Goal: Task Accomplishment & Management: Complete application form

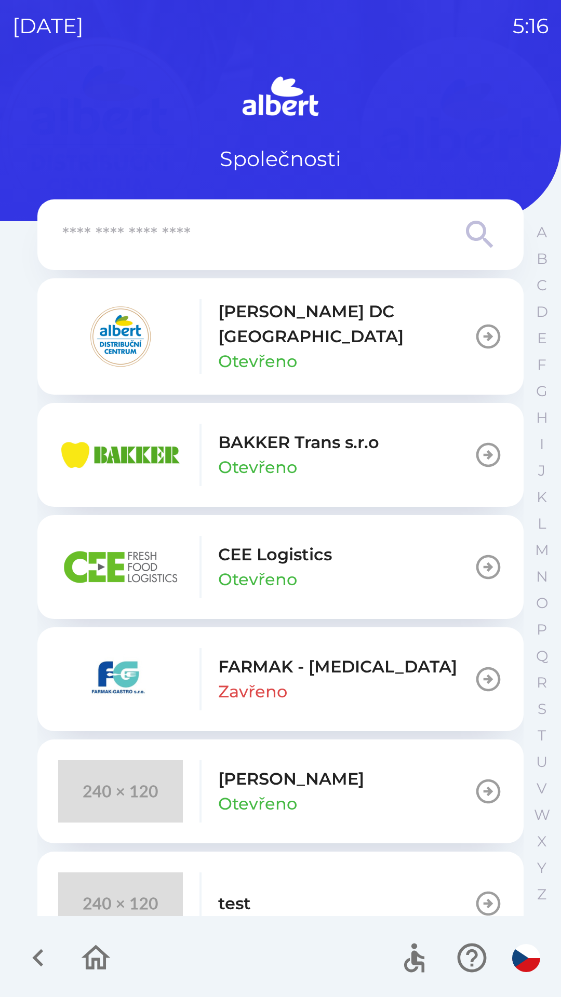
click at [39, 963] on icon "button" at bounding box center [37, 959] width 11 height 18
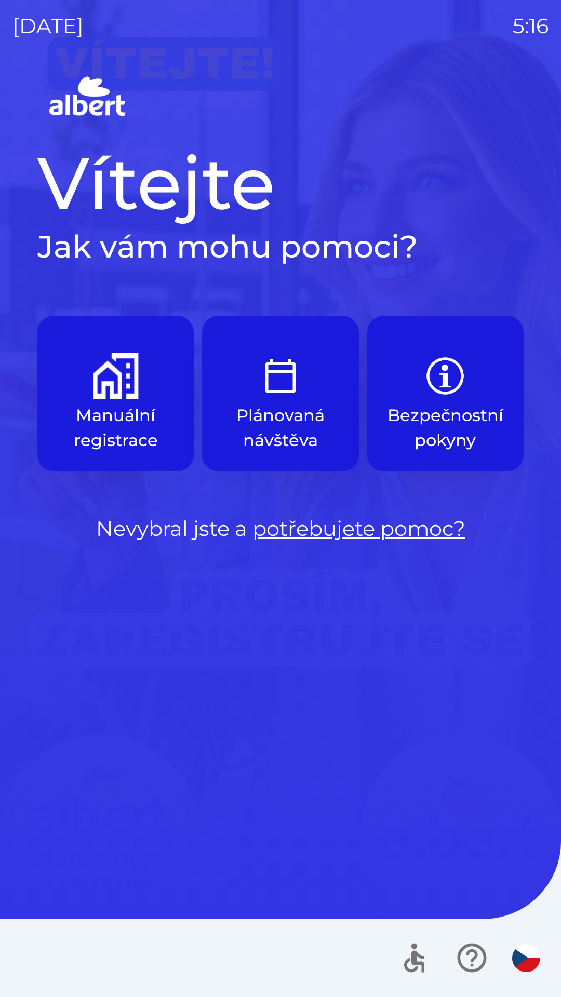
click at [293, 435] on p "Plánovaná návštěva" at bounding box center [280, 428] width 106 height 50
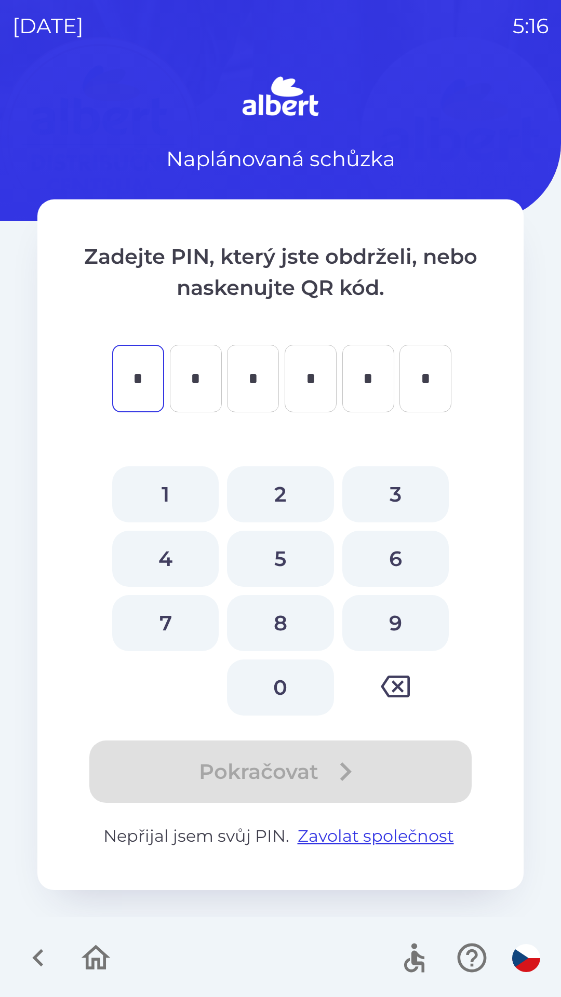
click at [90, 961] on icon "button" at bounding box center [95, 958] width 35 height 35
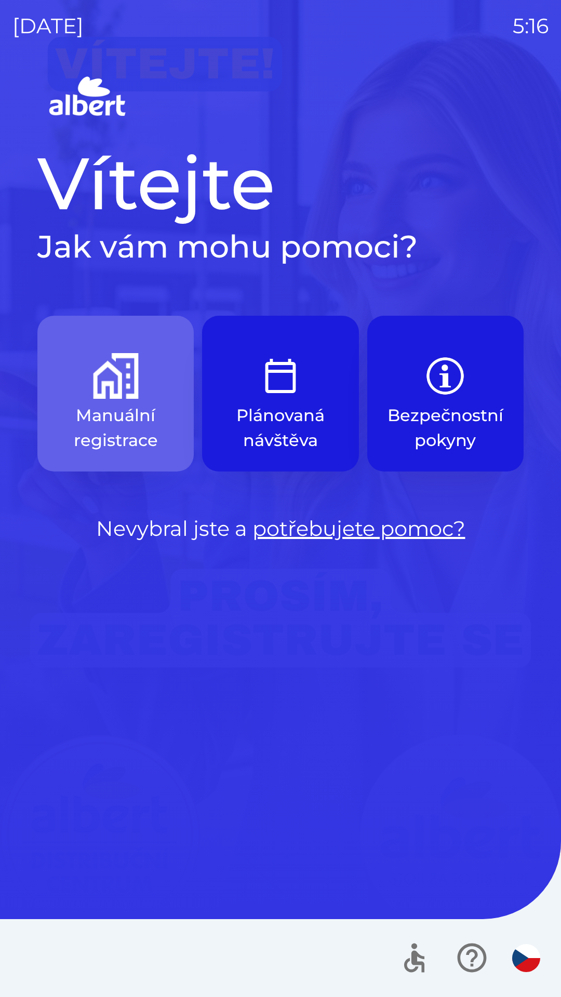
click at [102, 378] on img "button" at bounding box center [116, 376] width 46 height 46
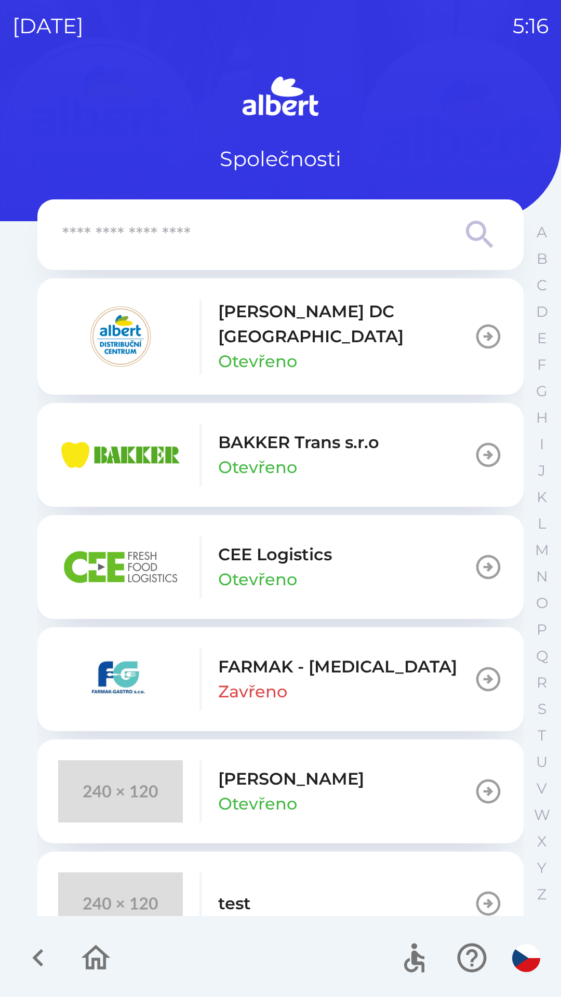
click at [269, 329] on p "[PERSON_NAME] DC [GEOGRAPHIC_DATA]" at bounding box center [346, 324] width 256 height 50
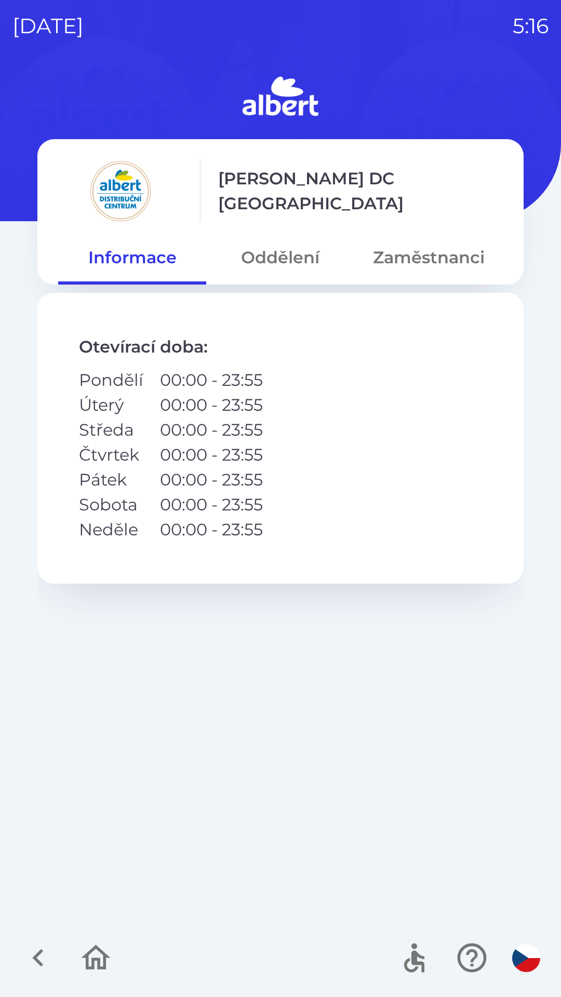
click at [415, 256] on button "Zaměstnanci" at bounding box center [429, 257] width 148 height 37
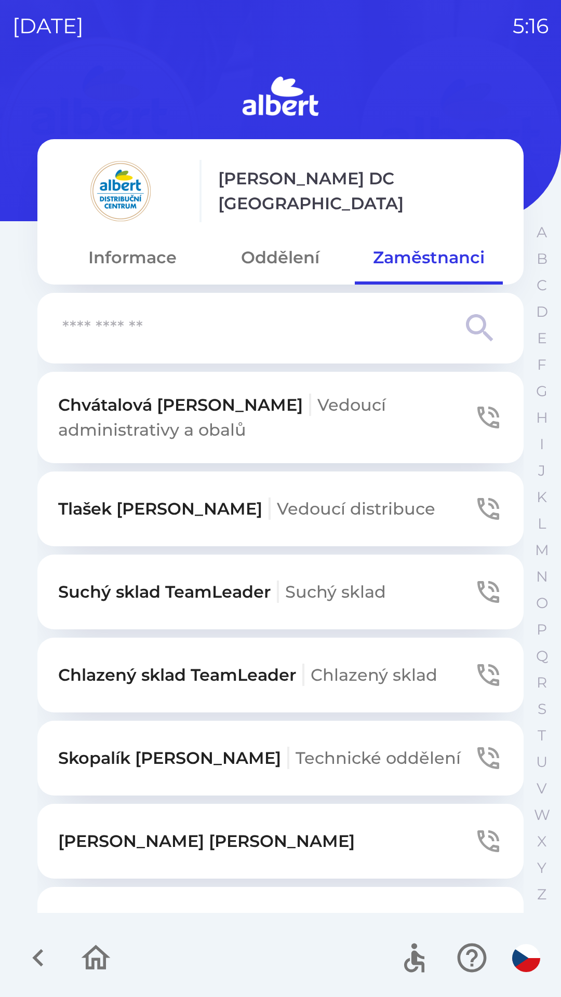
click at [368, 679] on span "Chlazený sklad" at bounding box center [374, 675] width 127 height 20
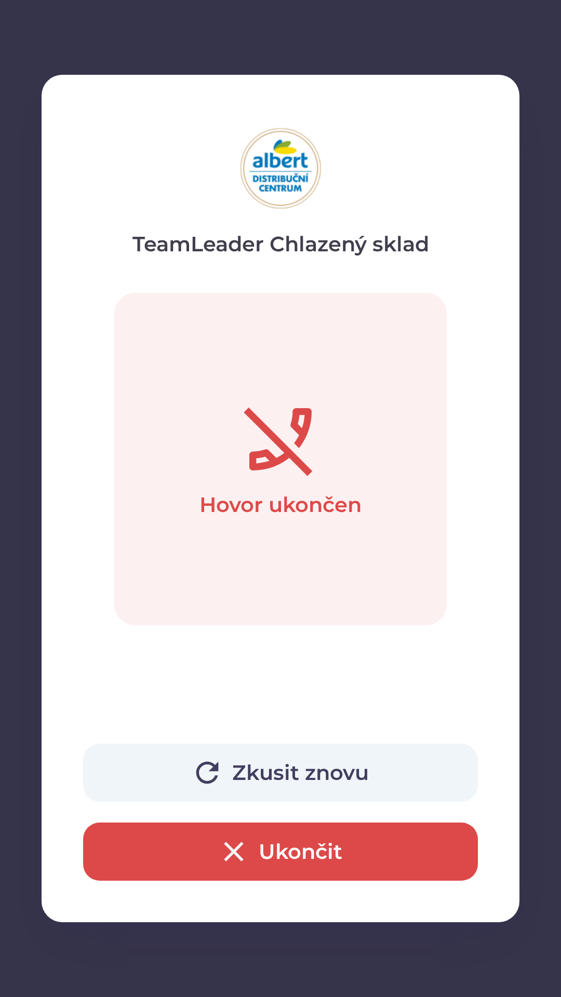
click at [339, 773] on button "Zkusit znovu" at bounding box center [280, 773] width 395 height 58
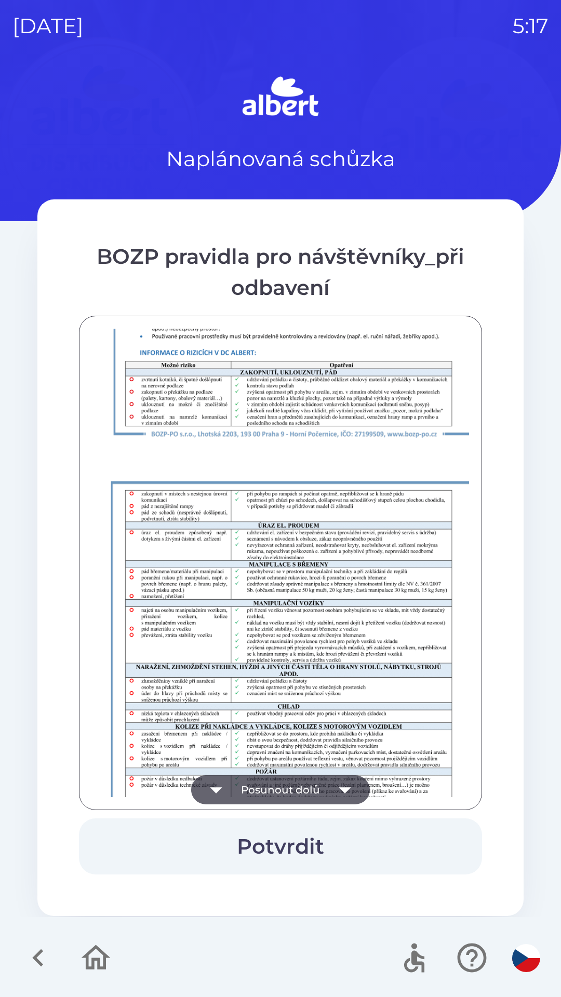
scroll to position [729, 0]
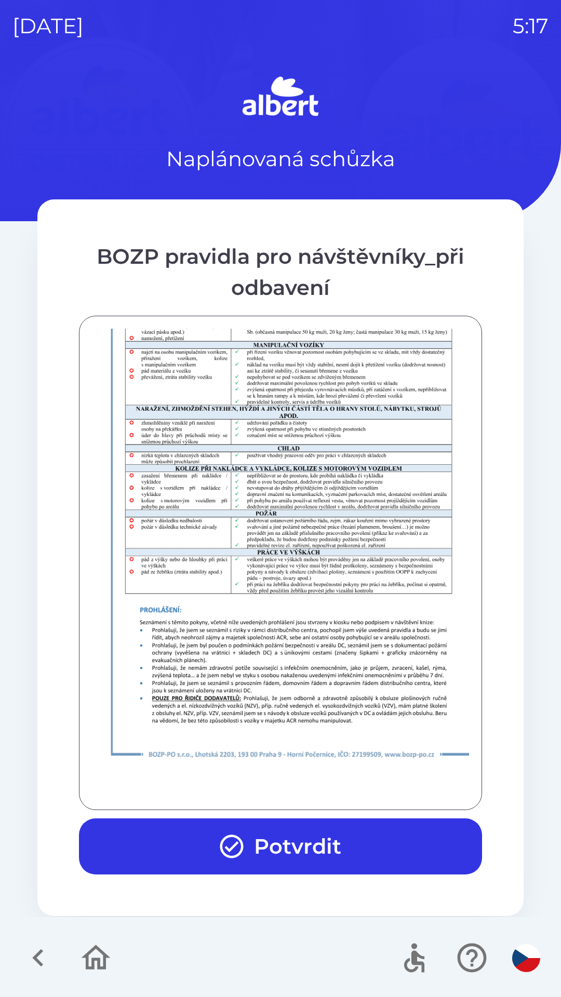
click at [326, 839] on button "Potvrdit" at bounding box center [280, 847] width 403 height 56
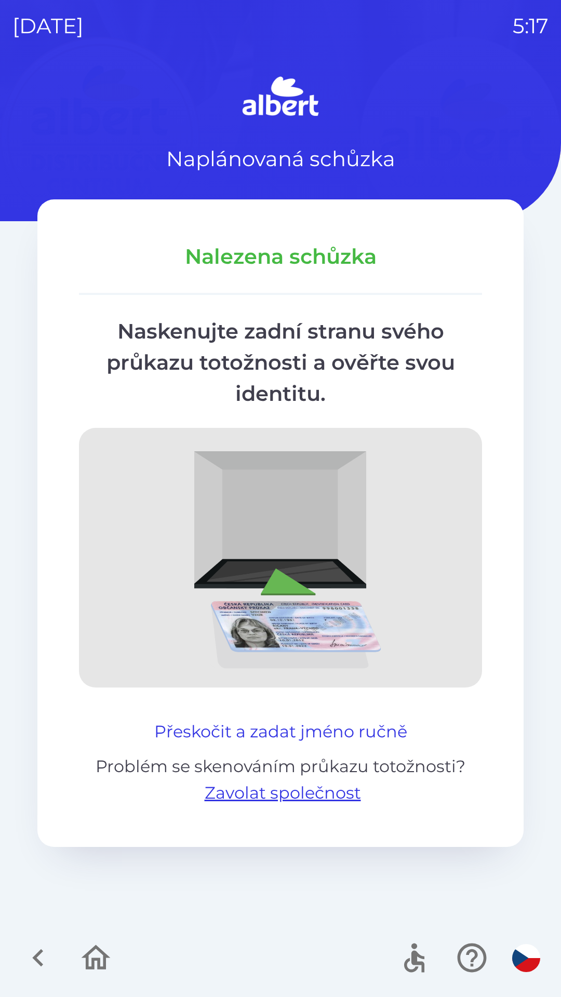
click at [169, 730] on button "Přeskočit a zadat jméno ručně" at bounding box center [280, 731] width 261 height 25
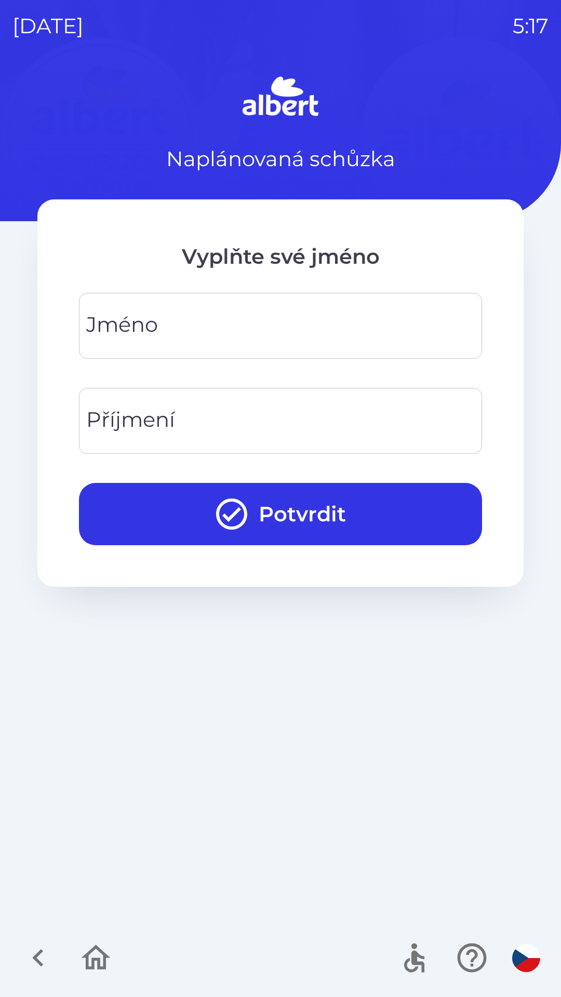
click at [302, 324] on input "Jméno" at bounding box center [280, 325] width 378 height 41
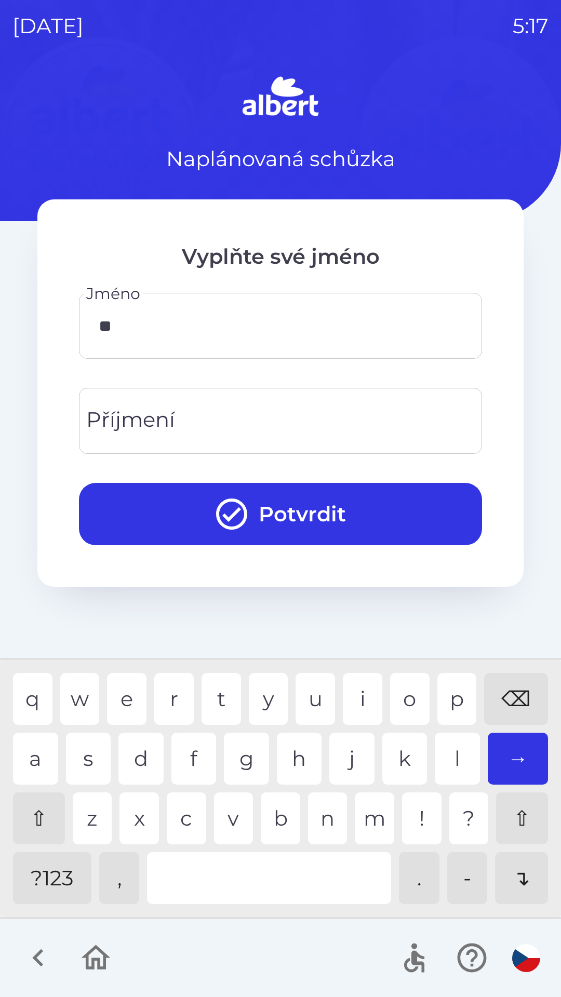
click at [326, 687] on div "u" at bounding box center [315, 699] width 39 height 52
click at [408, 750] on div "k" at bounding box center [404, 759] width 45 height 52
type input "*****"
click at [242, 411] on input "Příjmení" at bounding box center [280, 421] width 378 height 41
click at [239, 813] on div "v" at bounding box center [233, 819] width 39 height 52
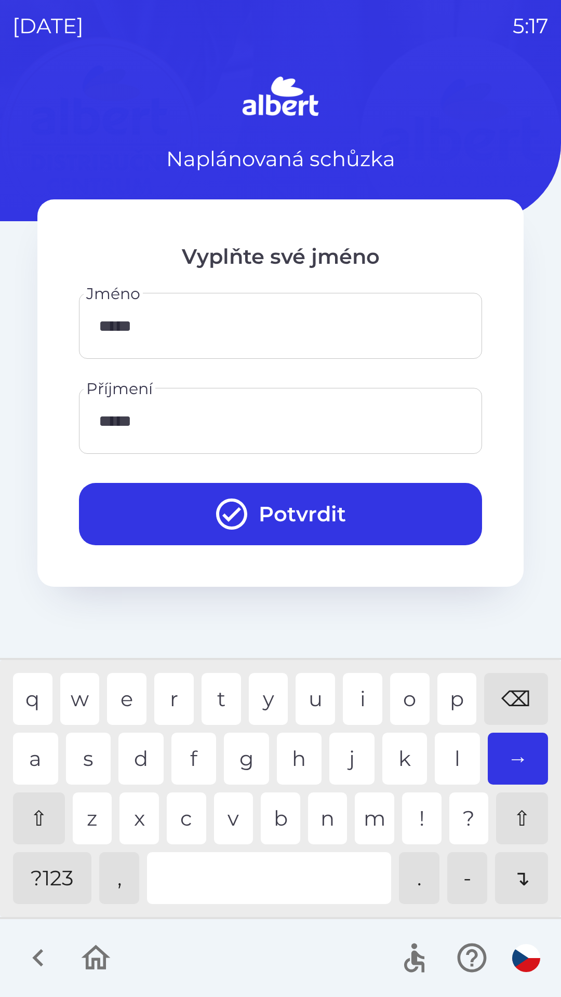
click at [187, 816] on div "c" at bounding box center [186, 819] width 39 height 52
type input "********"
click at [338, 505] on button "Potvrdit" at bounding box center [280, 514] width 403 height 62
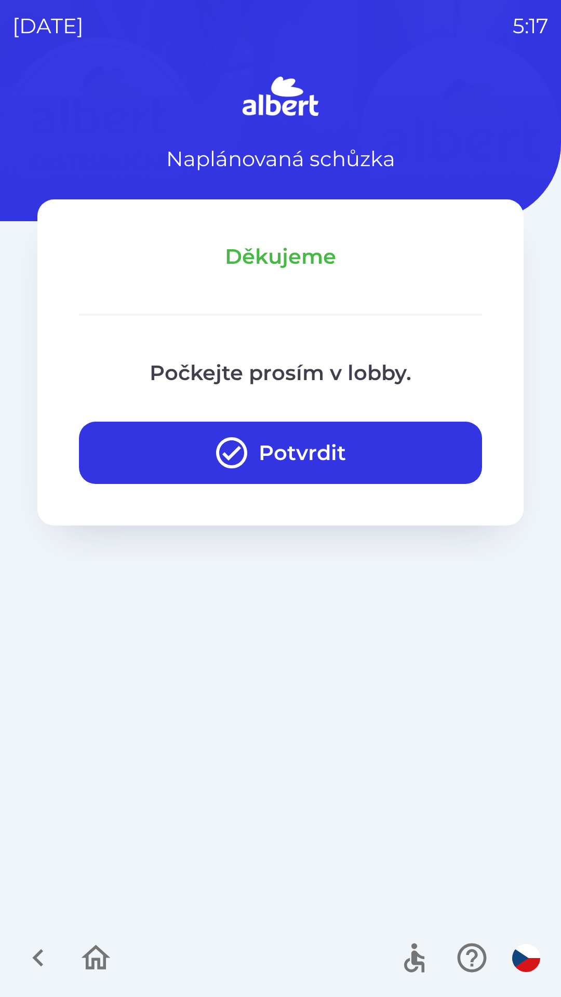
click at [234, 435] on icon "button" at bounding box center [231, 452] width 37 height 37
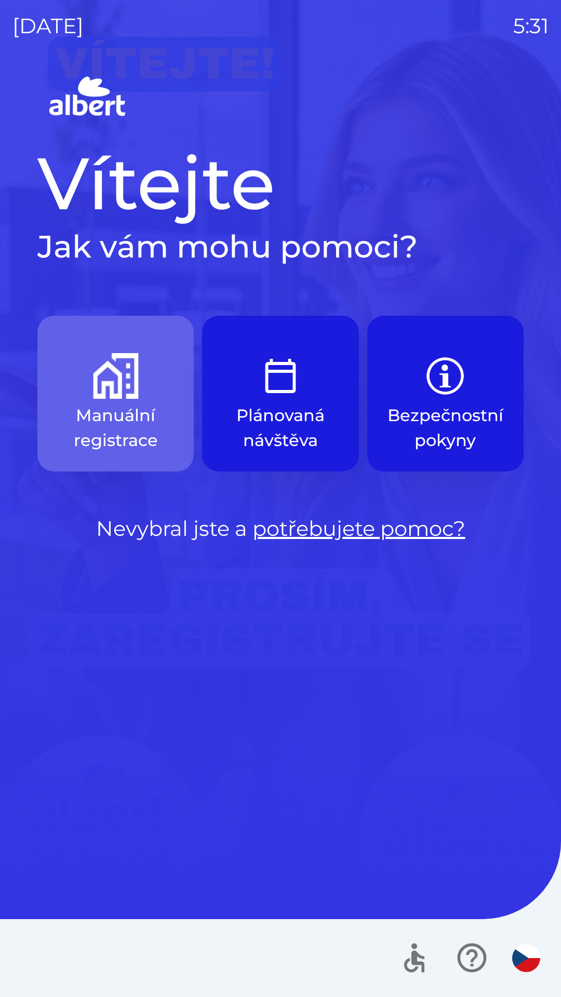
click at [127, 403] on button "Manuální registrace" at bounding box center [115, 394] width 156 height 156
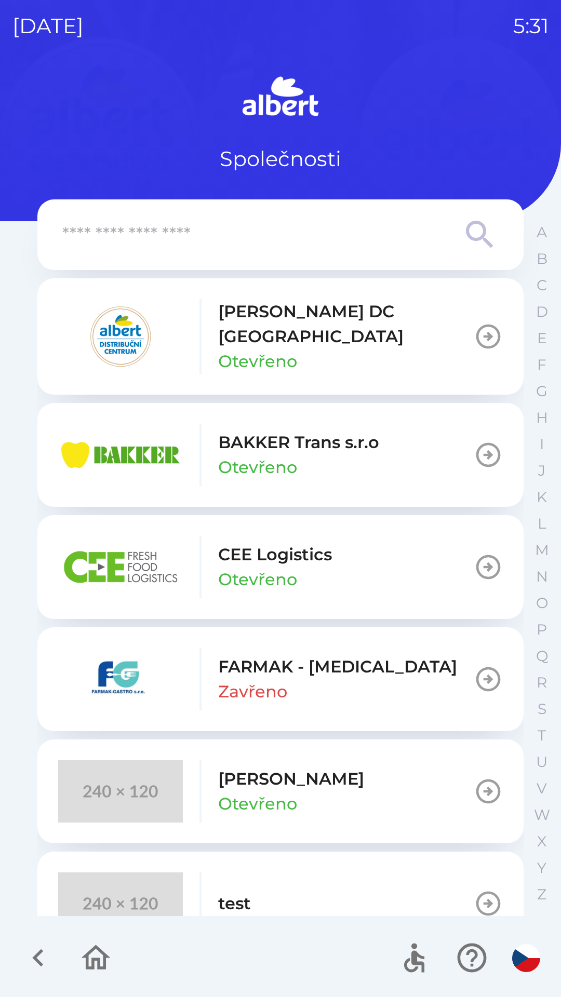
click at [334, 335] on div "[PERSON_NAME] DC [GEOGRAPHIC_DATA] Otevřeno" at bounding box center [346, 336] width 256 height 75
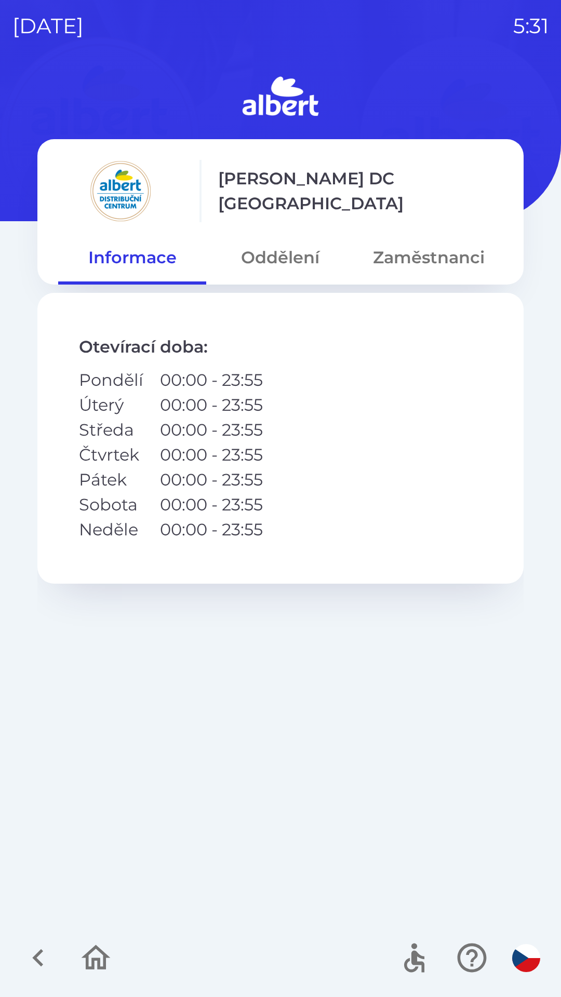
click at [421, 263] on button "Zaměstnanci" at bounding box center [429, 257] width 148 height 37
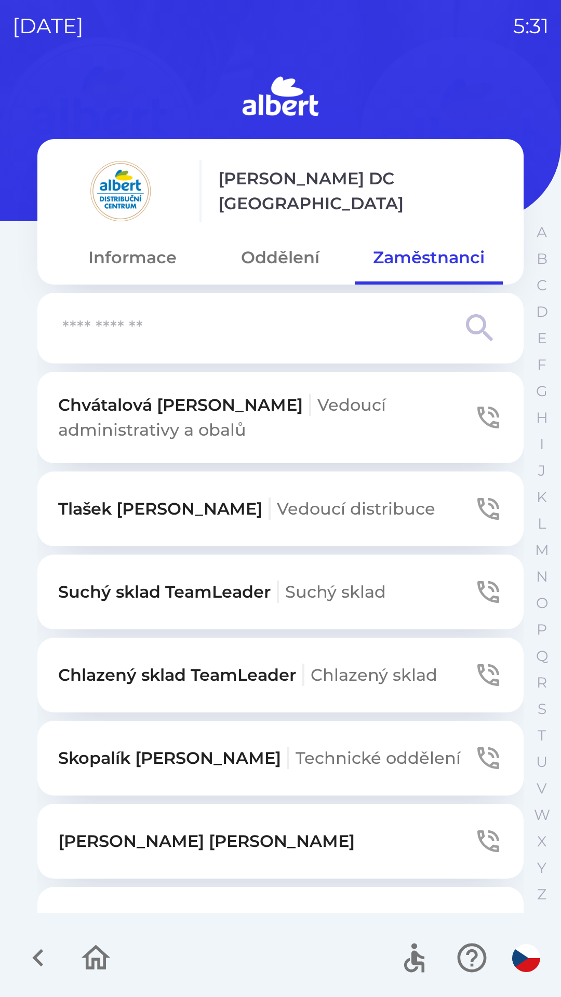
click at [357, 671] on span "Chlazený sklad" at bounding box center [374, 675] width 127 height 20
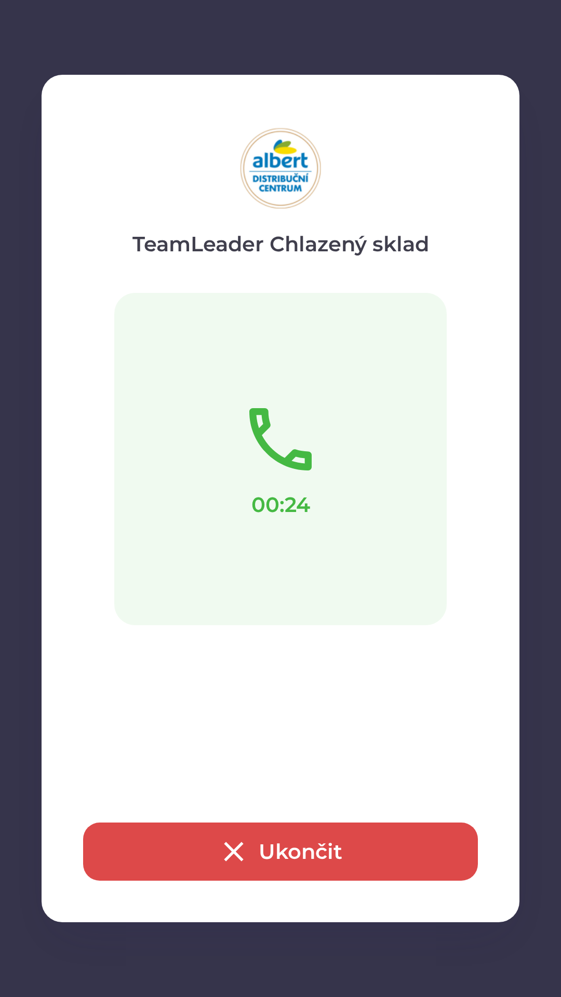
click at [231, 844] on icon "button" at bounding box center [233, 851] width 33 height 33
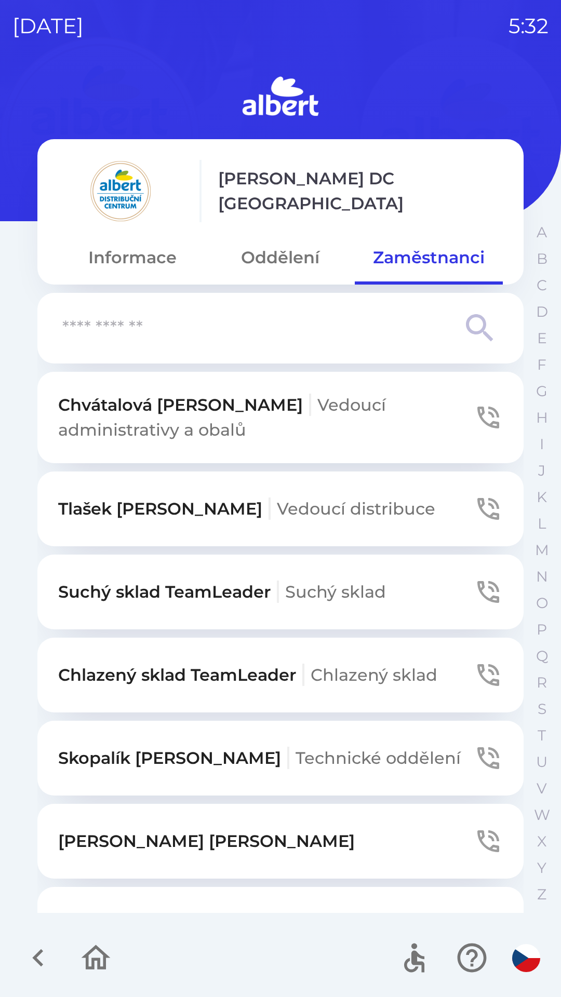
click at [304, 674] on div "button" at bounding box center [303, 675] width 2 height 22
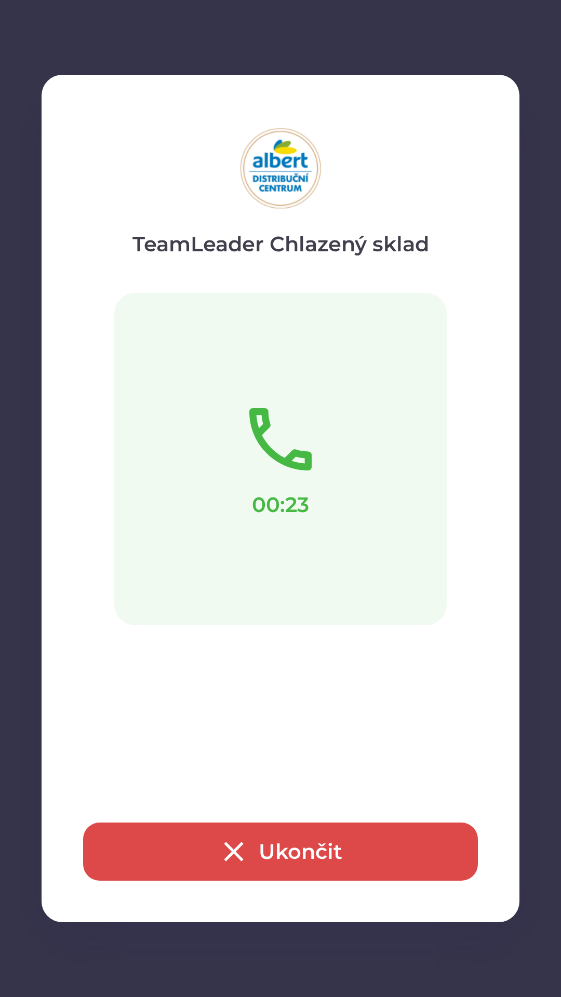
click at [308, 848] on button "Ukončit" at bounding box center [280, 852] width 395 height 58
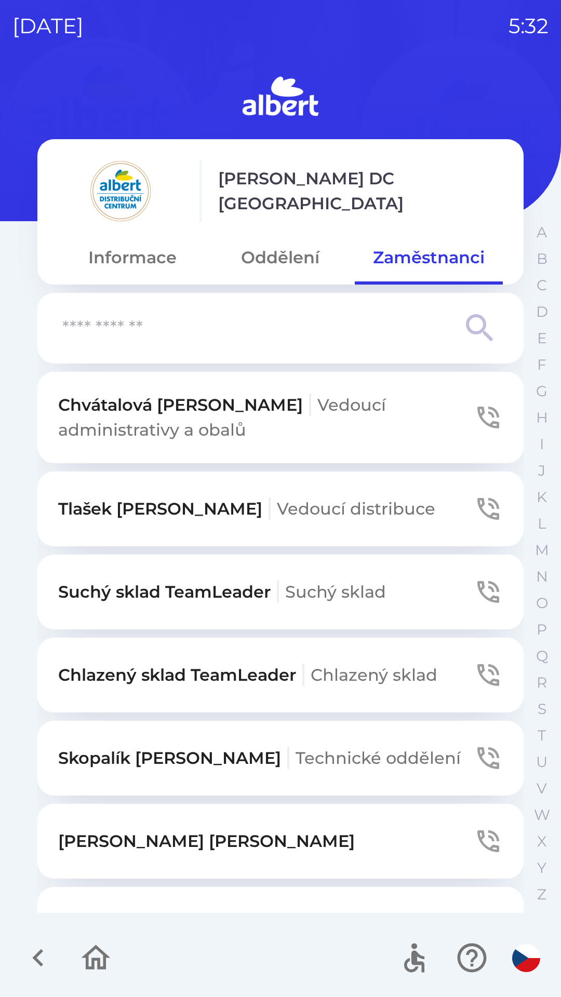
click at [39, 954] on icon "button" at bounding box center [37, 959] width 11 height 18
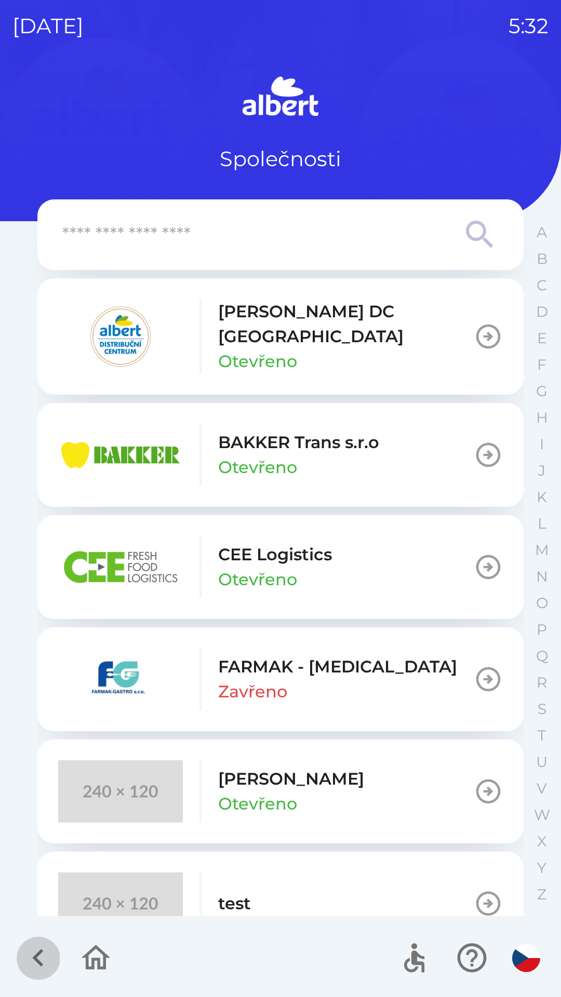
click at [21, 954] on icon "button" at bounding box center [38, 958] width 35 height 35
